Goal: Task Accomplishment & Management: Use online tool/utility

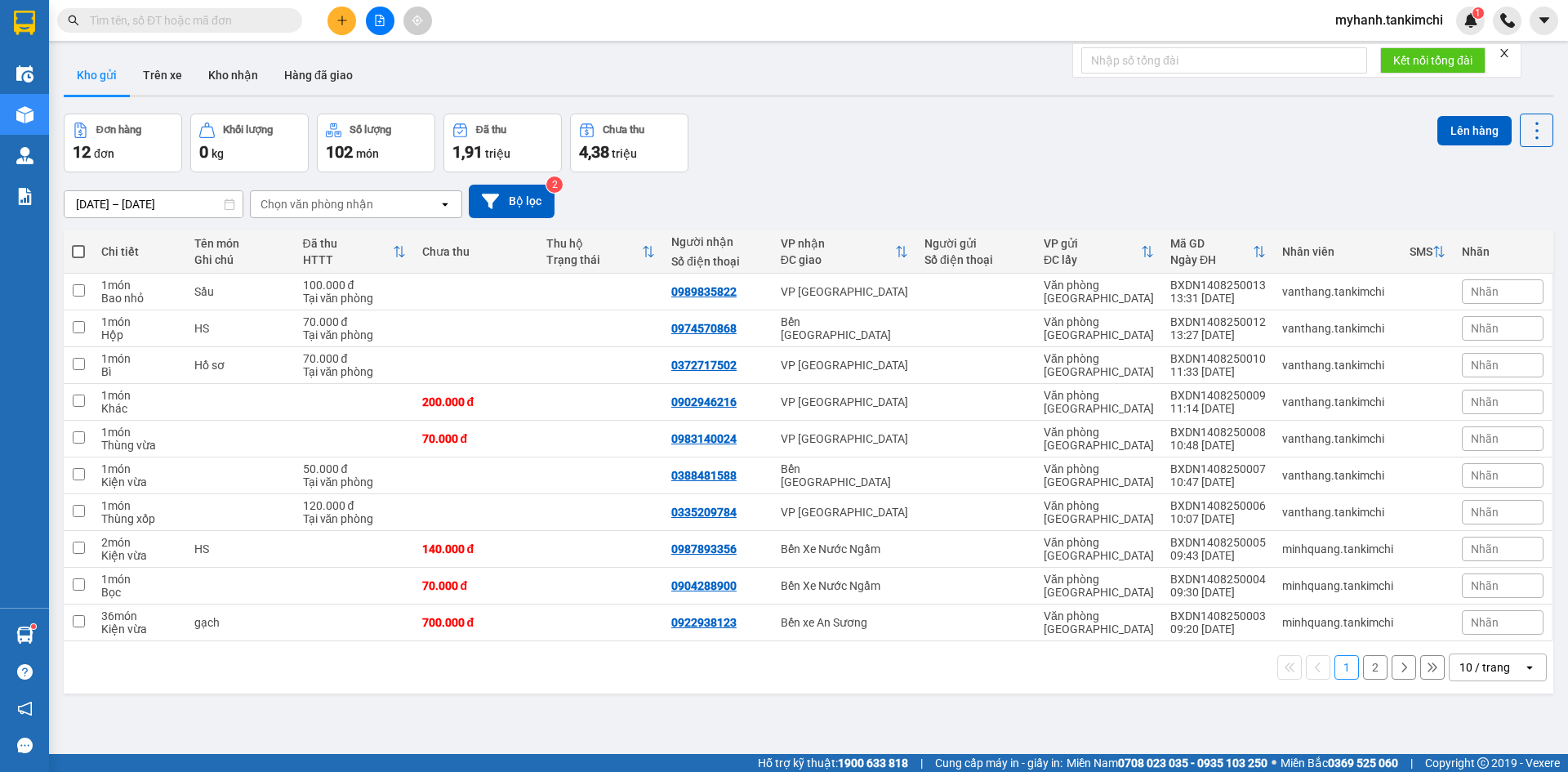
click at [233, 20] on input "text" at bounding box center [186, 20] width 193 height 18
click at [223, 21] on input "text" at bounding box center [186, 20] width 193 height 18
click at [211, 23] on input "text" at bounding box center [186, 20] width 193 height 18
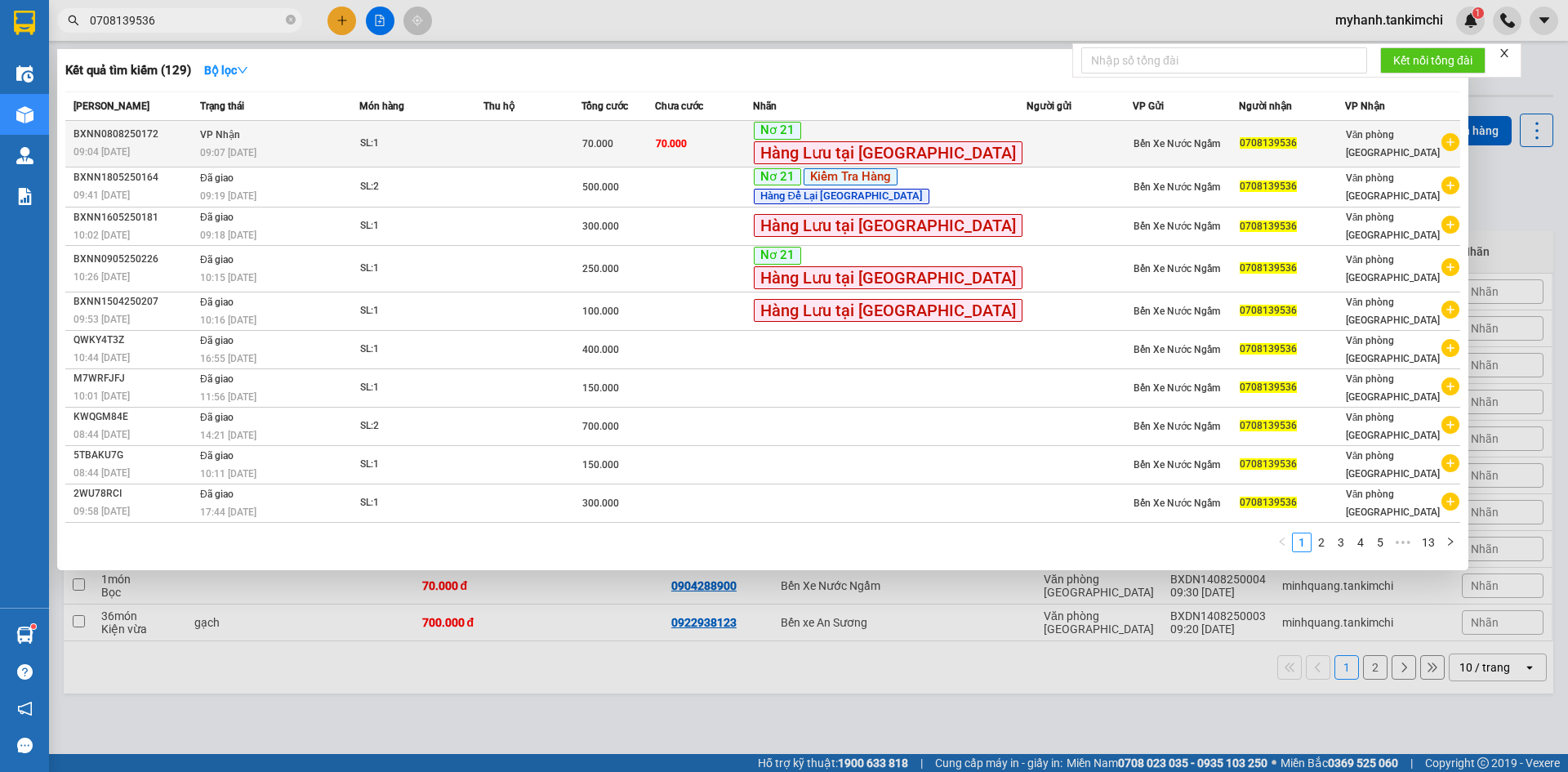
type input "0708139536"
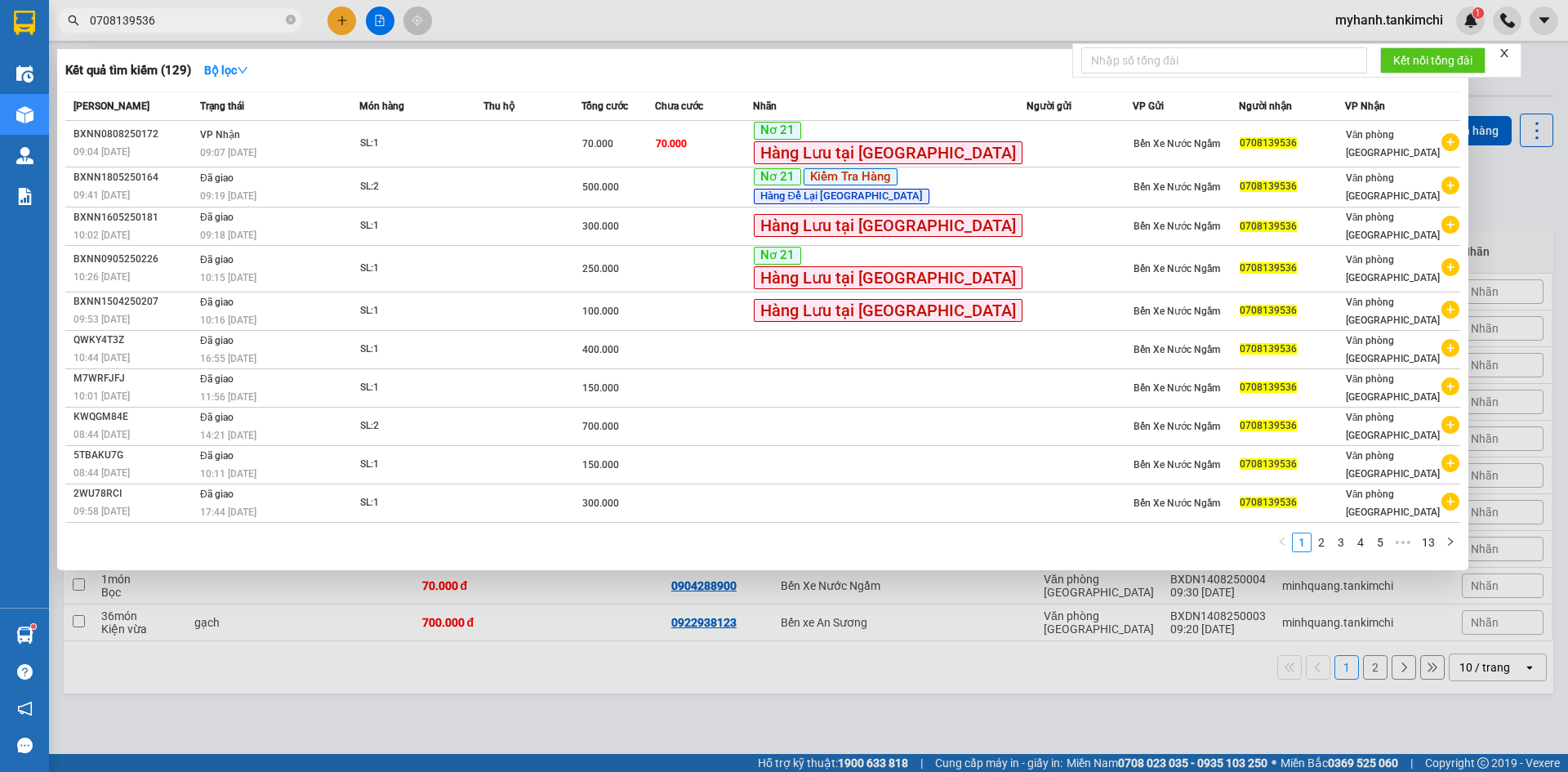
click at [217, 149] on span "09:07 [DATE]" at bounding box center [229, 152] width 57 height 11
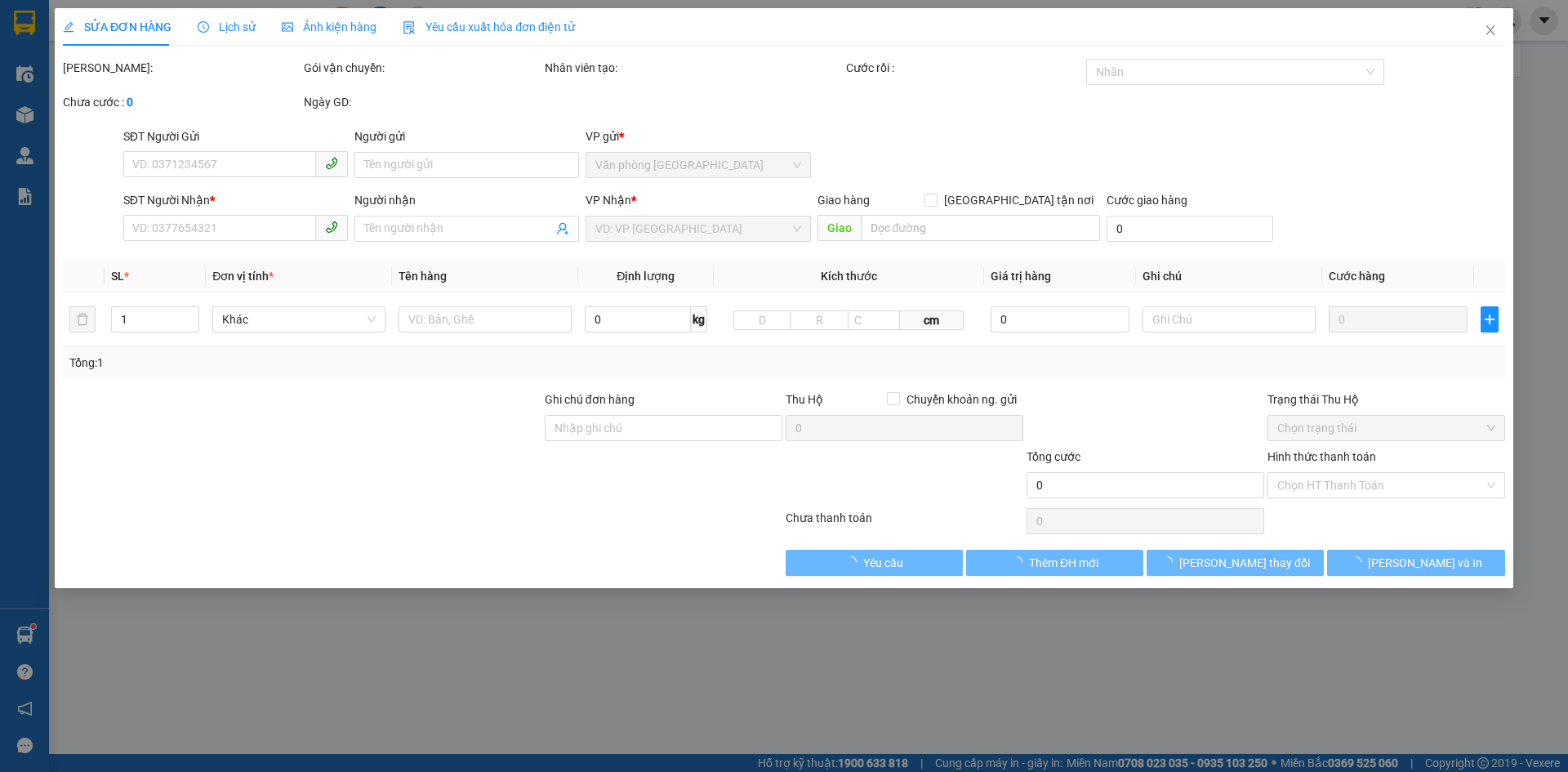
type input "0708139536"
type input "70.000"
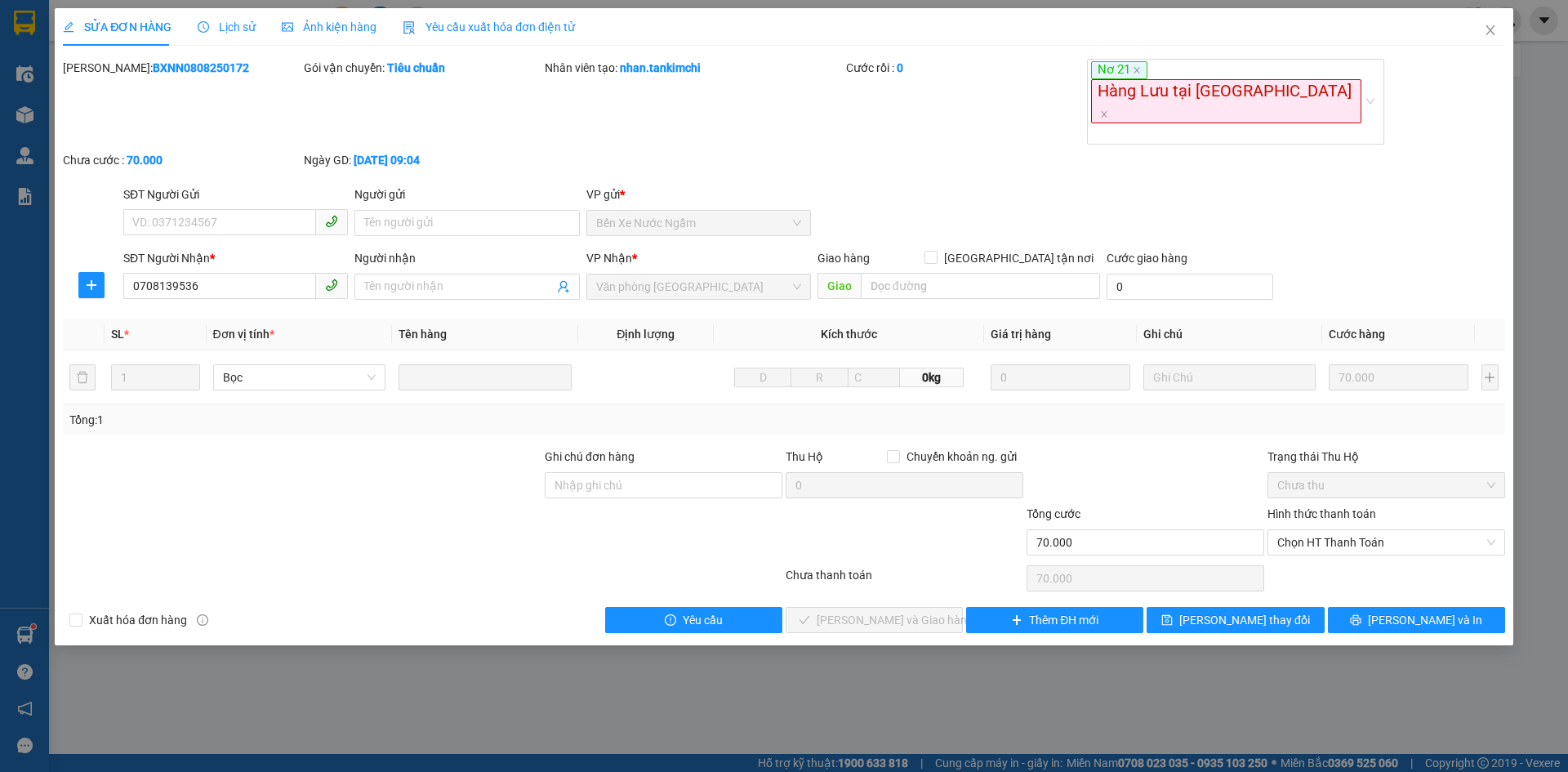
click at [236, 24] on span "Lịch sử" at bounding box center [226, 27] width 58 height 13
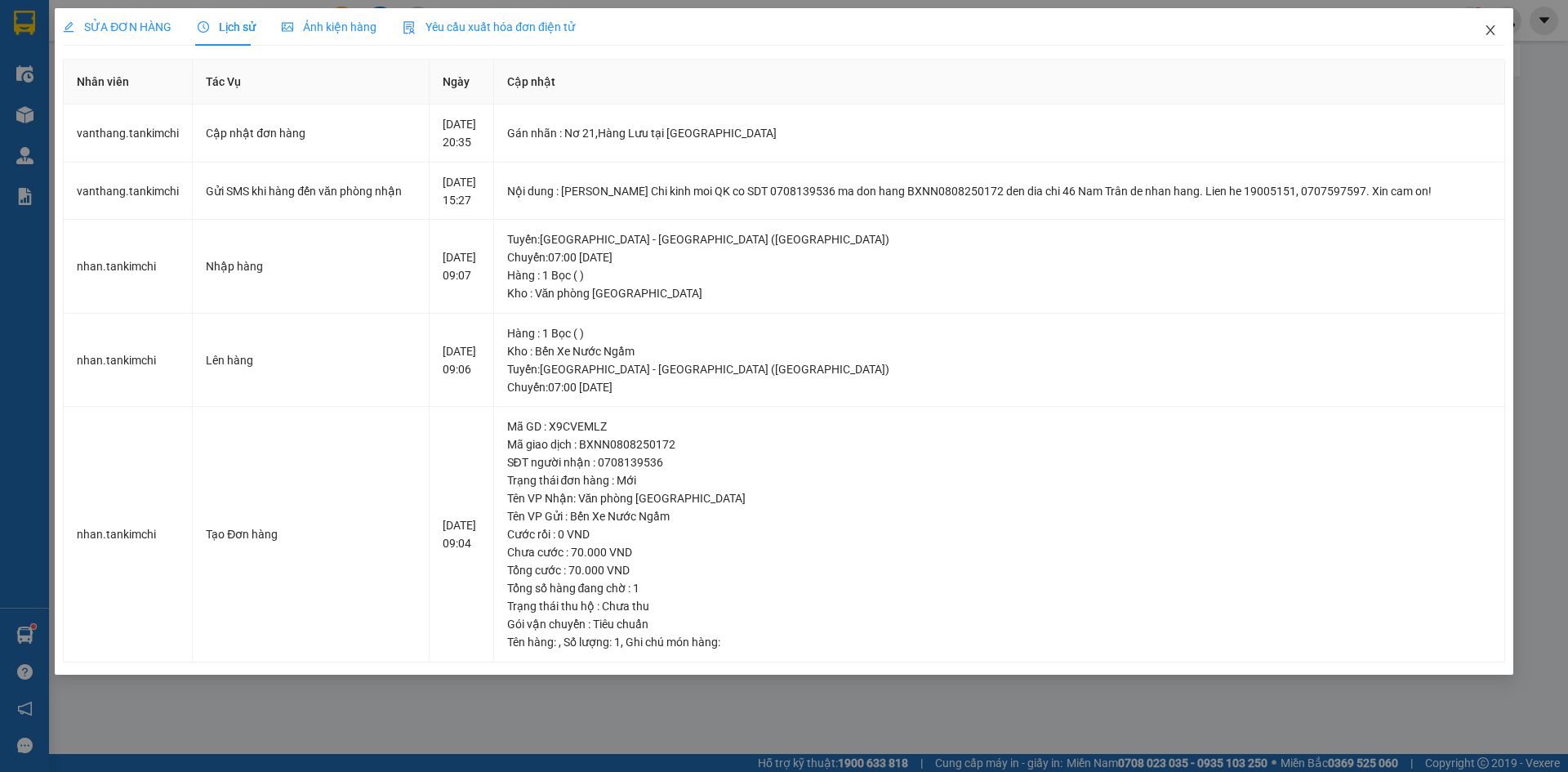
click at [1478, 31] on span "Close" at bounding box center [1490, 30] width 46 height 46
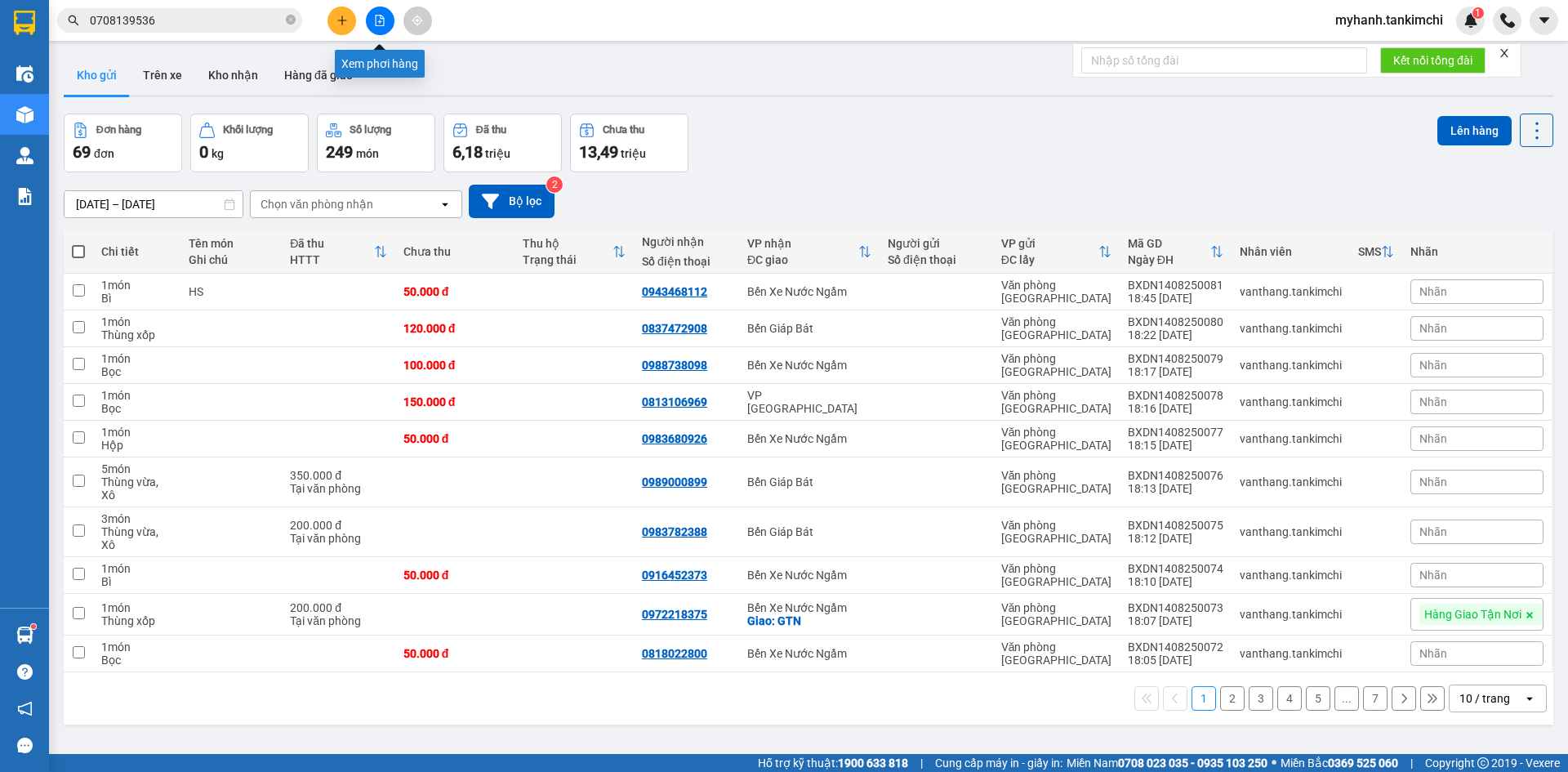
drag, startPoint x: 381, startPoint y: 24, endPoint x: 275, endPoint y: 24, distance: 106.0
click at [381, 24] on icon "file-add" at bounding box center [379, 20] width 11 height 11
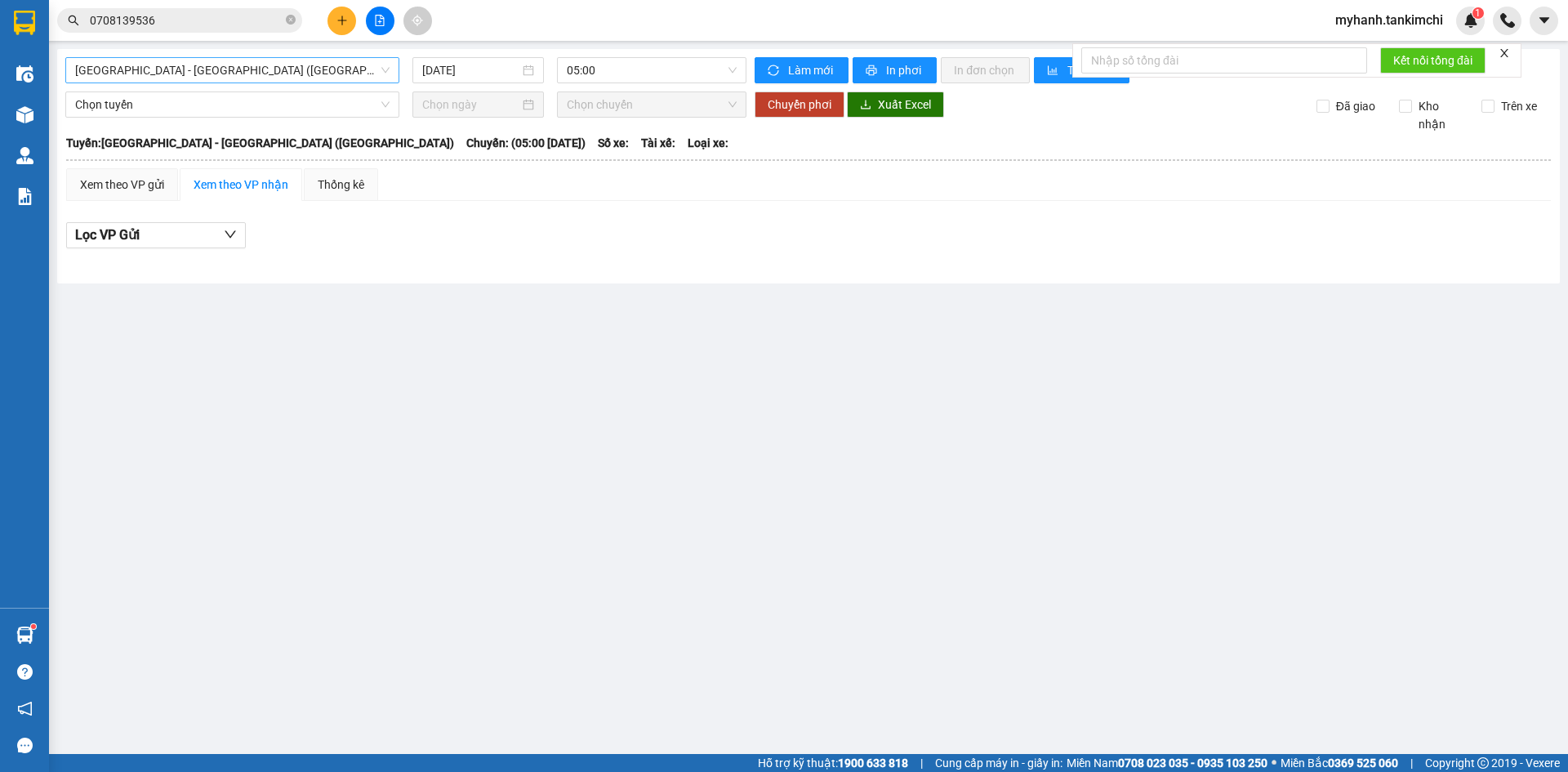
drag, startPoint x: 170, startPoint y: 68, endPoint x: 179, endPoint y: 62, distance: 10.8
click at [175, 64] on span "[GEOGRAPHIC_DATA] - [GEOGRAPHIC_DATA] ([GEOGRAPHIC_DATA])" at bounding box center [232, 70] width 315 height 24
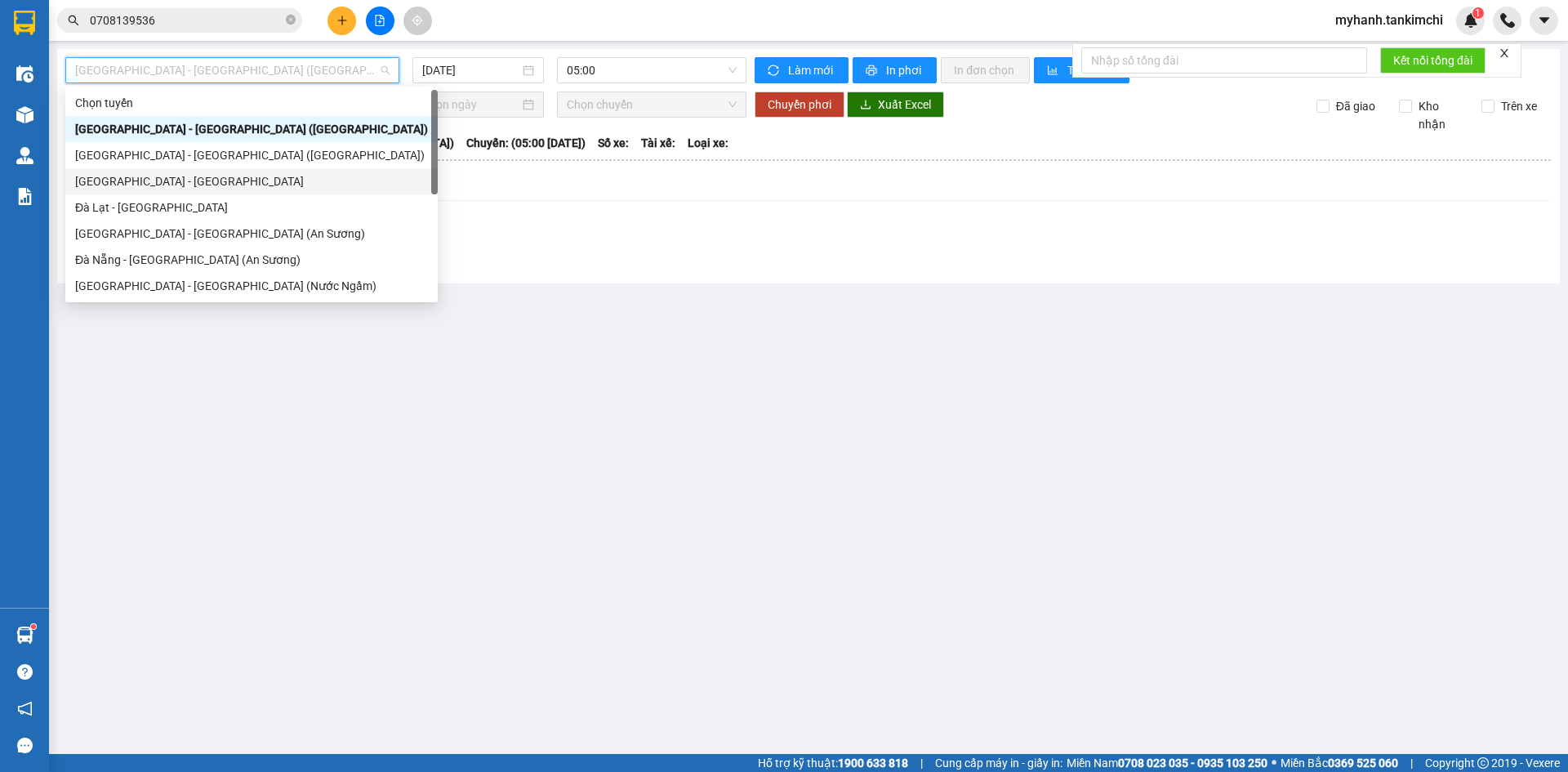
click at [190, 179] on div "[GEOGRAPHIC_DATA] - [GEOGRAPHIC_DATA]" at bounding box center [251, 181] width 352 height 18
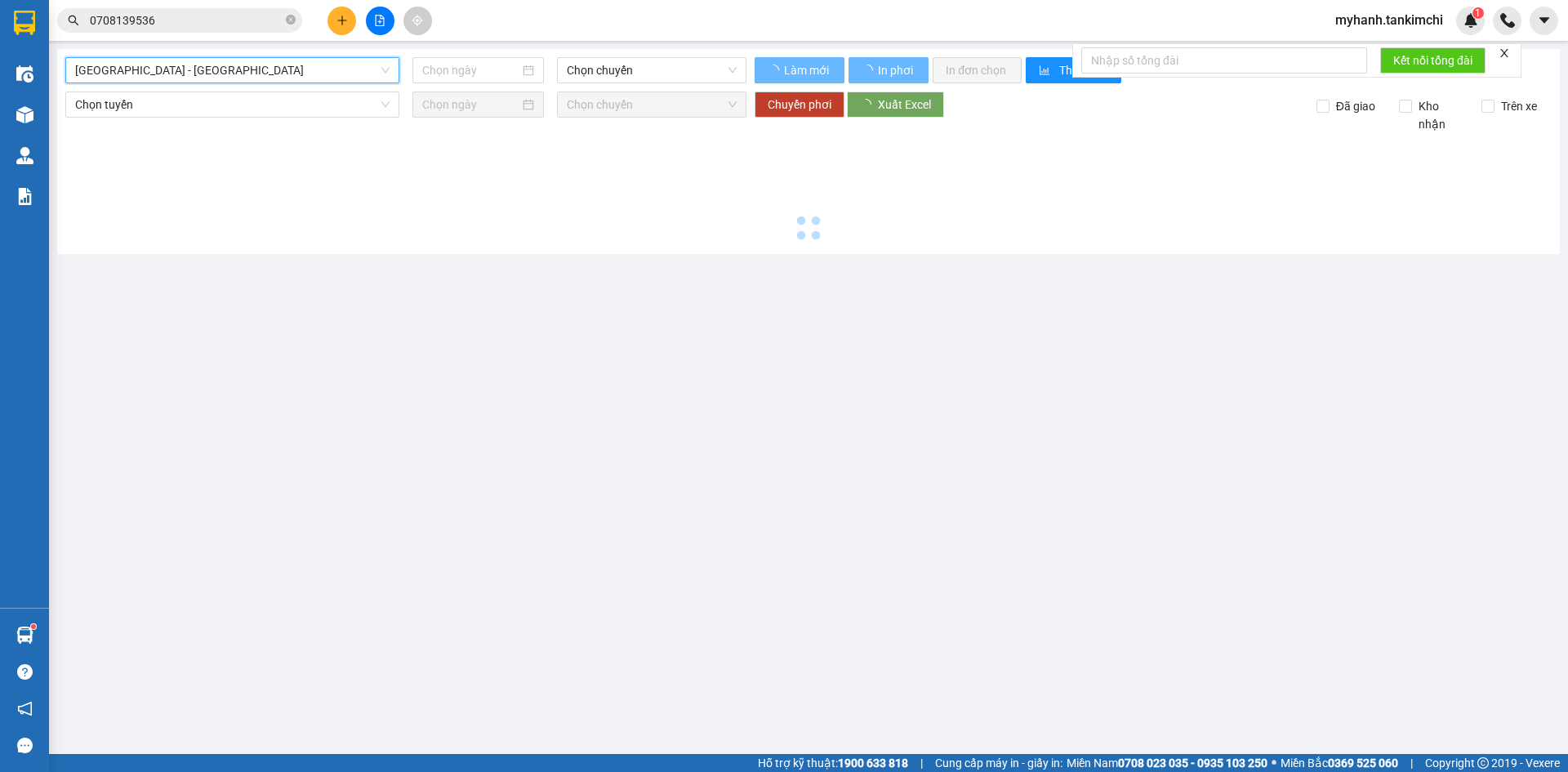
type input "[DATE]"
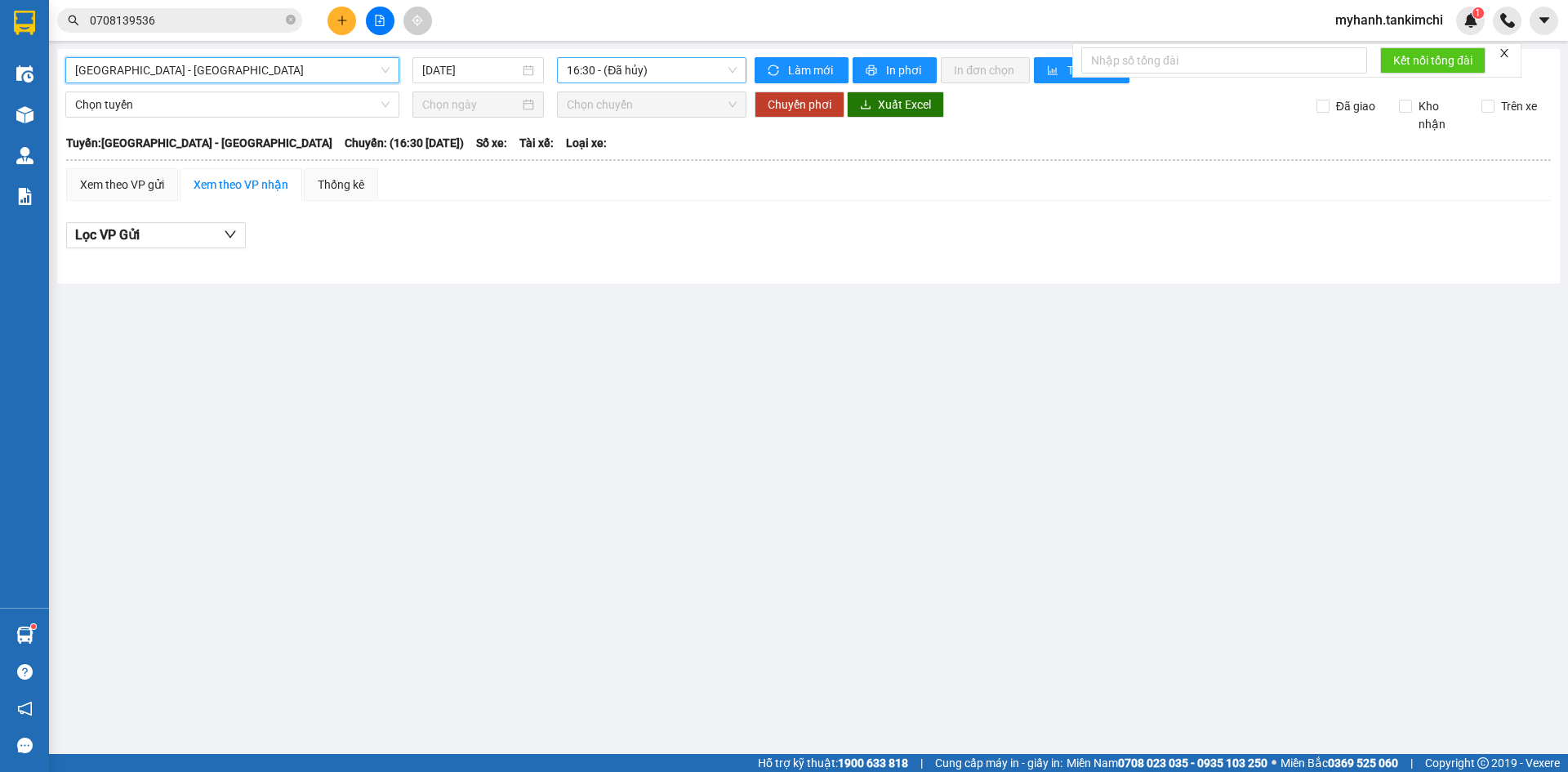
click at [709, 58] on span "16:30 - (Đã hủy)" at bounding box center [652, 70] width 170 height 24
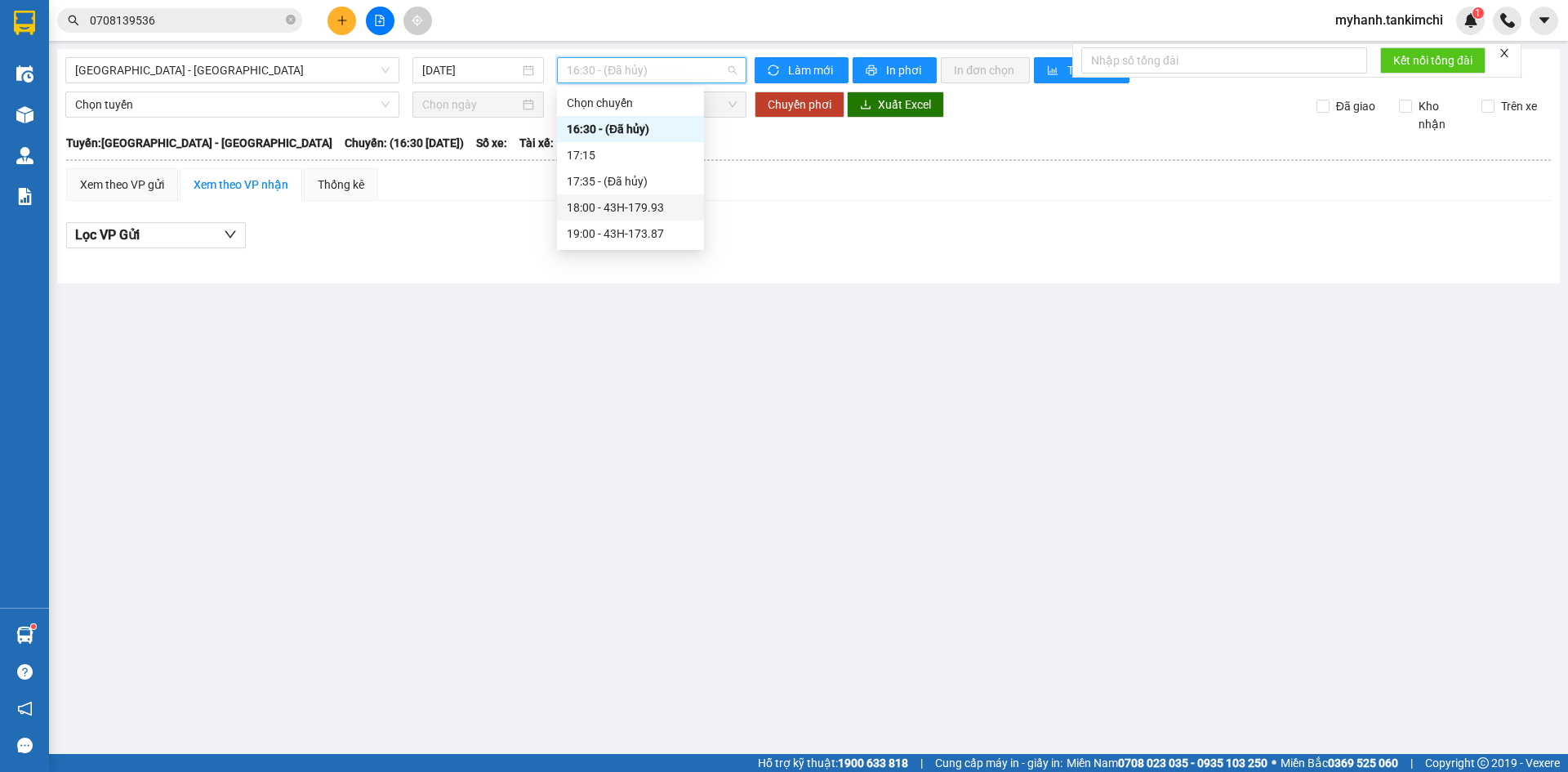
click at [646, 211] on div "18:00 - 43H-179.93" at bounding box center [630, 207] width 127 height 18
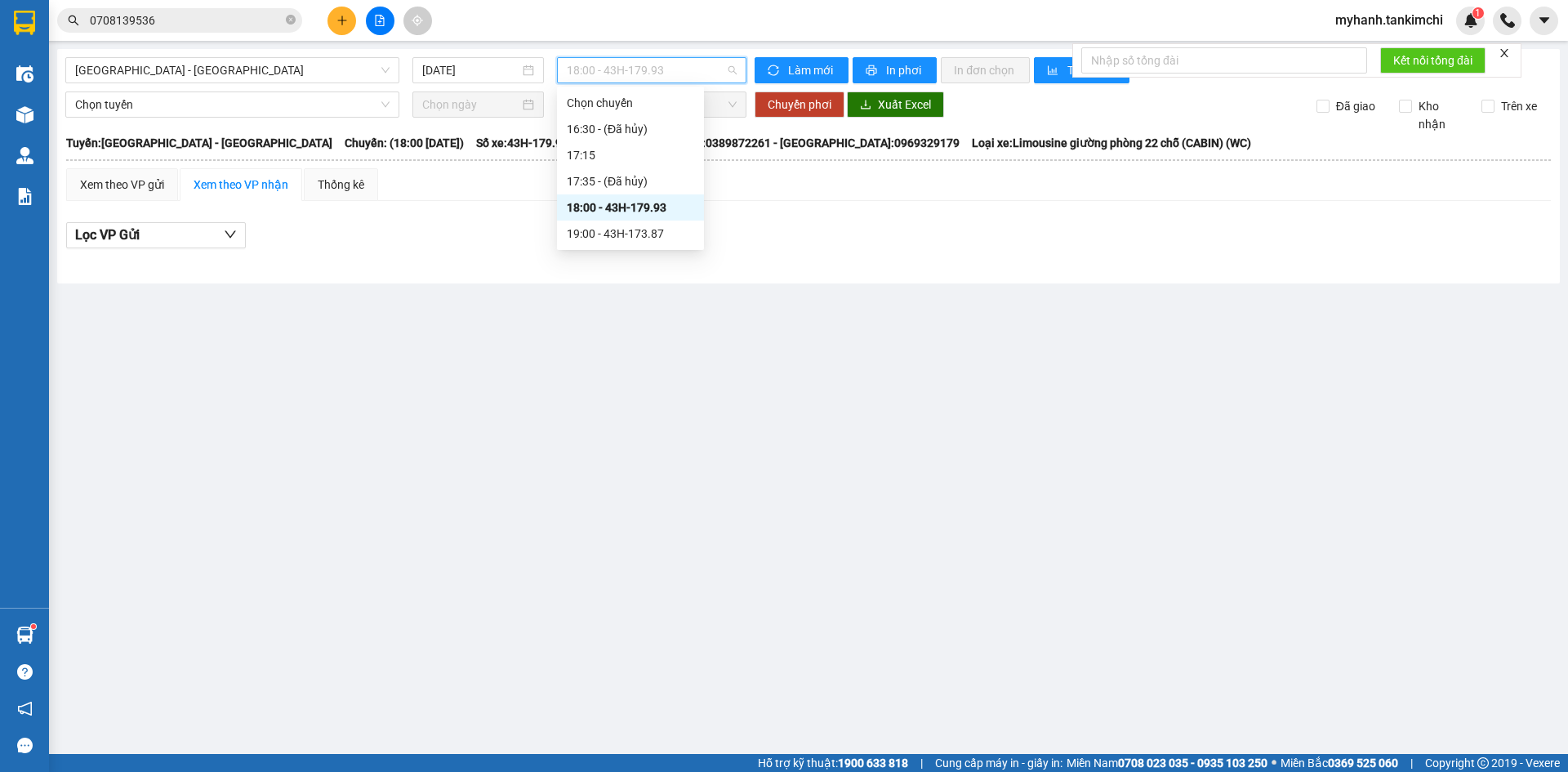
click at [693, 62] on span "18:00 - 43H-179.93" at bounding box center [652, 70] width 170 height 24
click at [634, 236] on div "19:00 - 43H-173.87" at bounding box center [630, 233] width 127 height 18
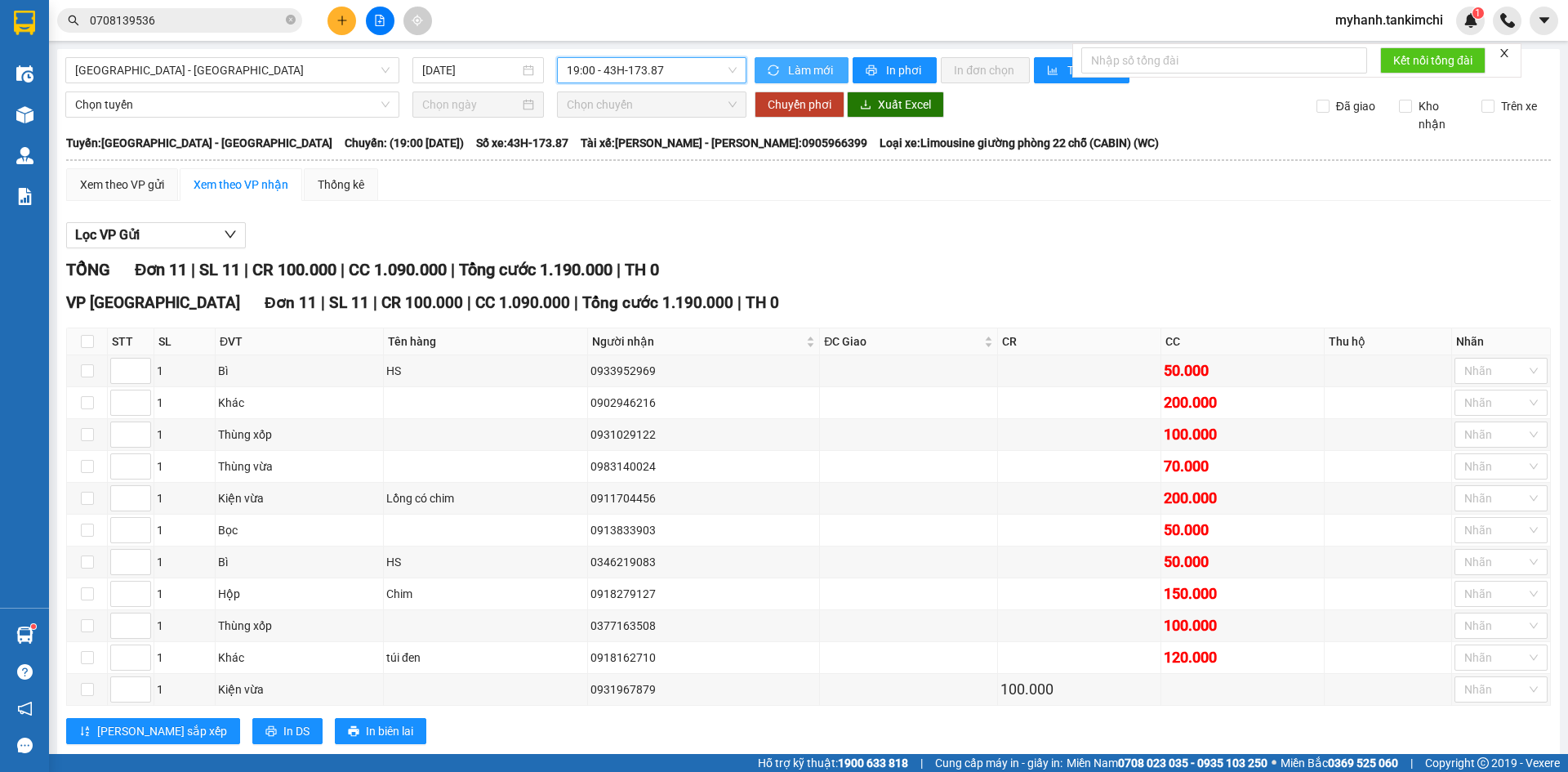
click at [813, 67] on span "Làm mới" at bounding box center [812, 70] width 47 height 18
click at [886, 64] on span "In phơi" at bounding box center [905, 70] width 38 height 18
click at [914, 71] on span "In phơi" at bounding box center [905, 70] width 38 height 18
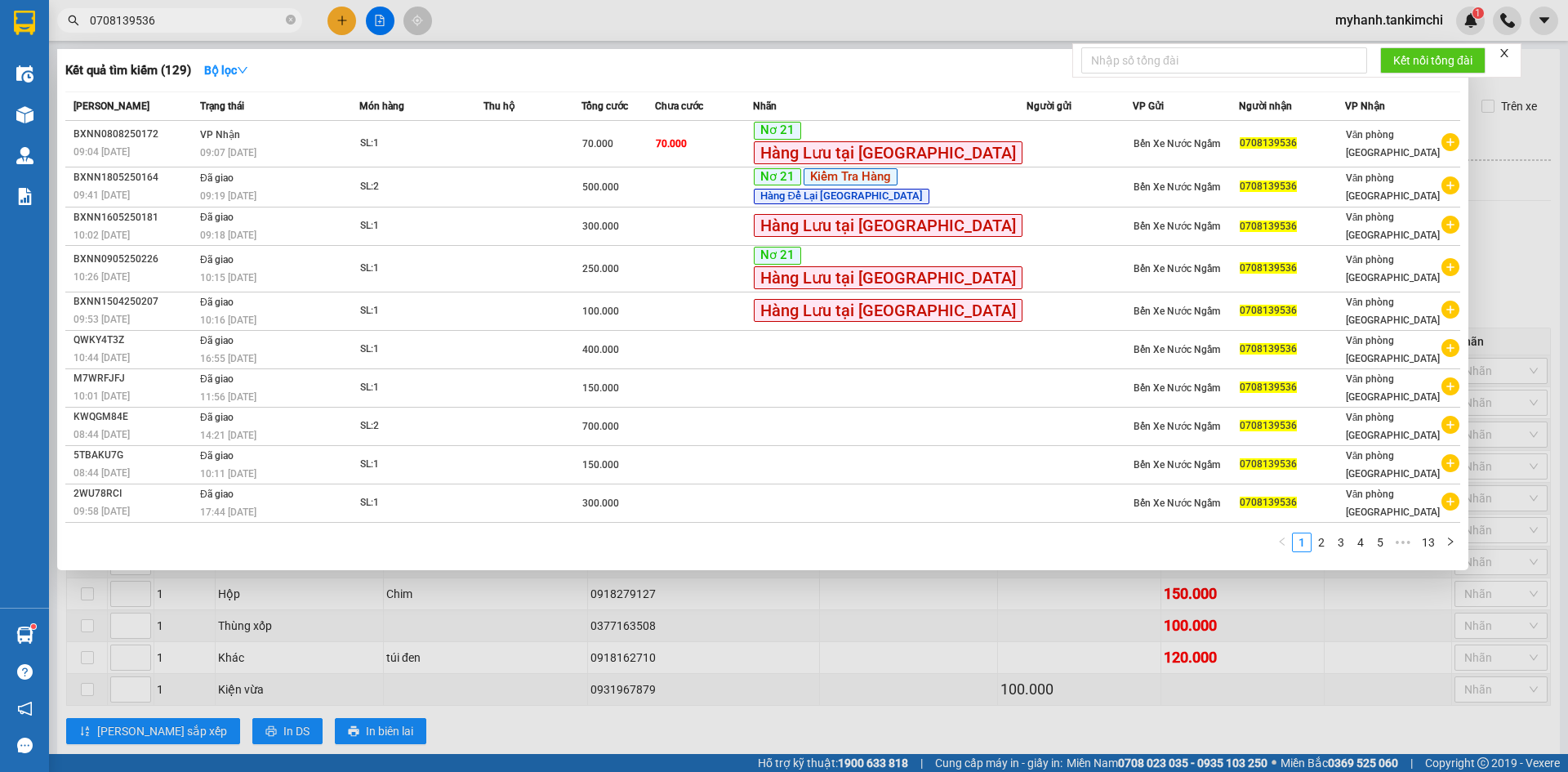
click at [297, 19] on span "0708139536" at bounding box center [179, 20] width 245 height 24
click at [288, 21] on icon "close-circle" at bounding box center [290, 19] width 9 height 9
